Goal: Find contact information: Find contact information

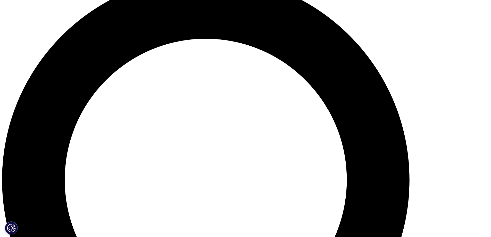
scroll to position [521, 0]
